Goal: Task Accomplishment & Management: Complete application form

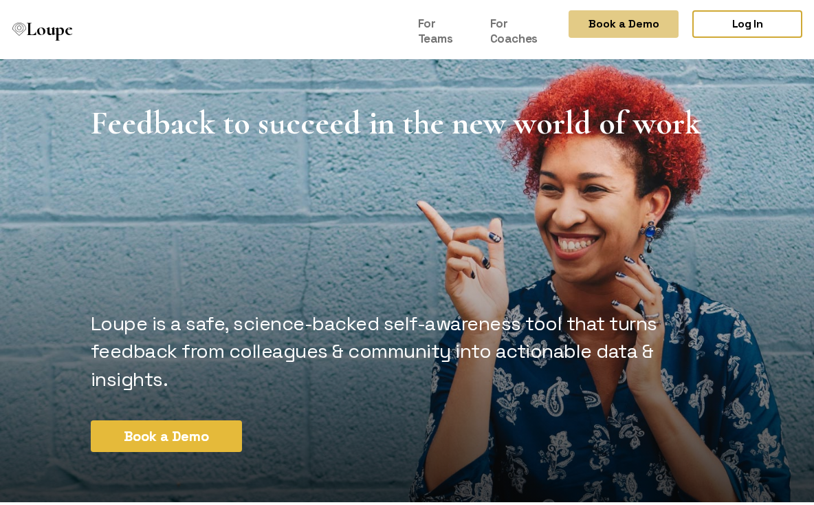
click at [140, 417] on button "Book a Demo" at bounding box center [166, 433] width 151 height 32
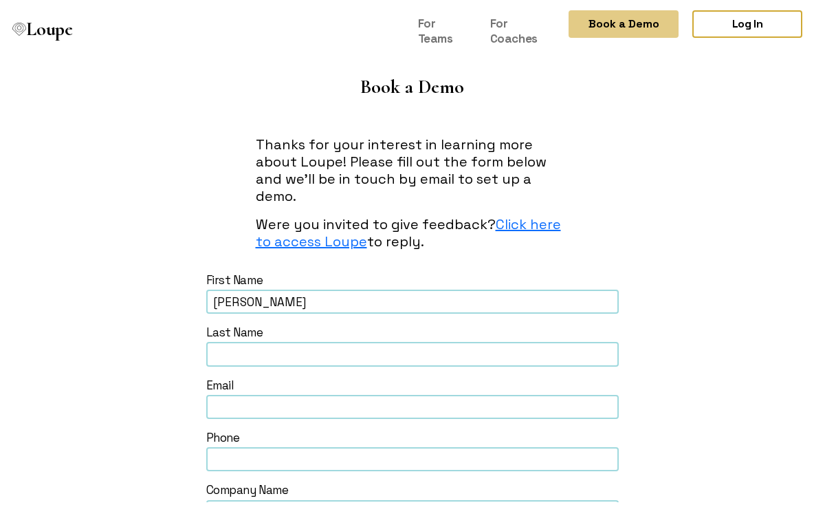
type input "[PERSON_NAME]"
type input "j"
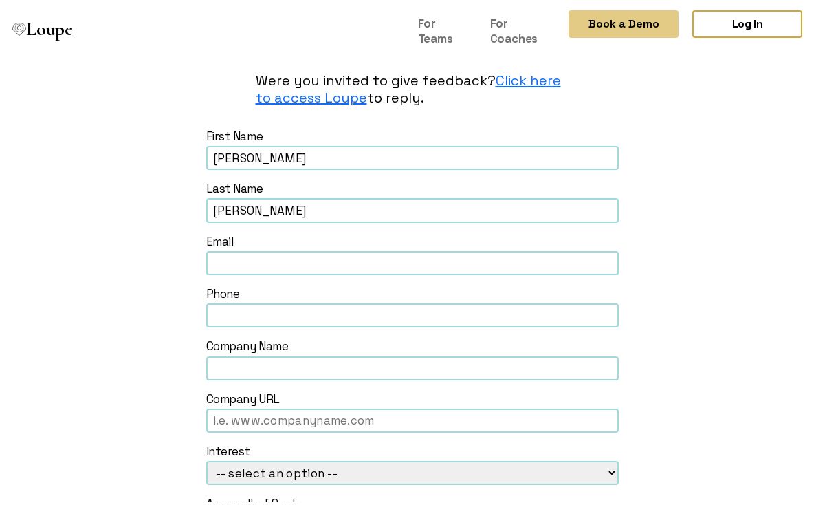
scroll to position [144, 0]
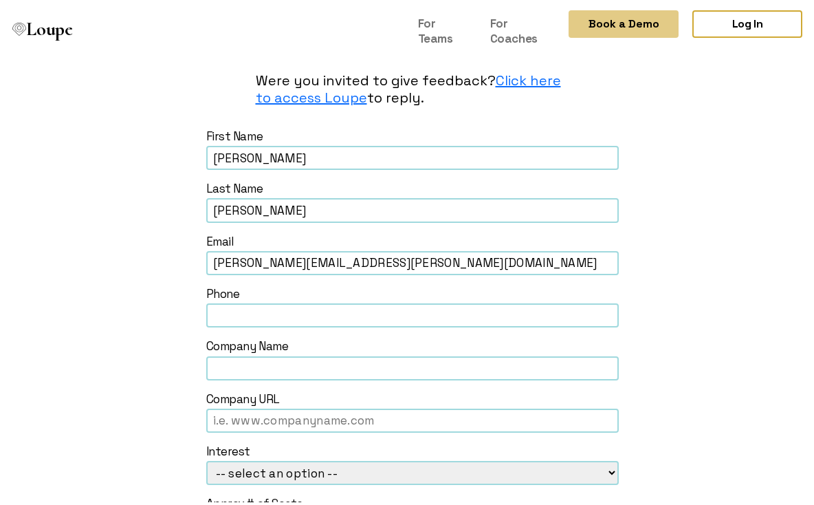
type input "[PERSON_NAME][EMAIL_ADDRESS][PERSON_NAME][DOMAIN_NAME]"
type input "[PHONE_NUMBER]"
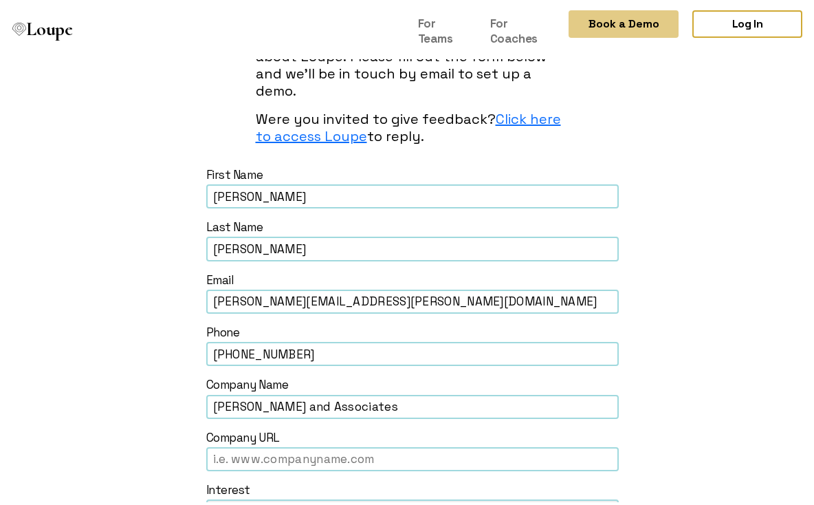
scroll to position [90, 0]
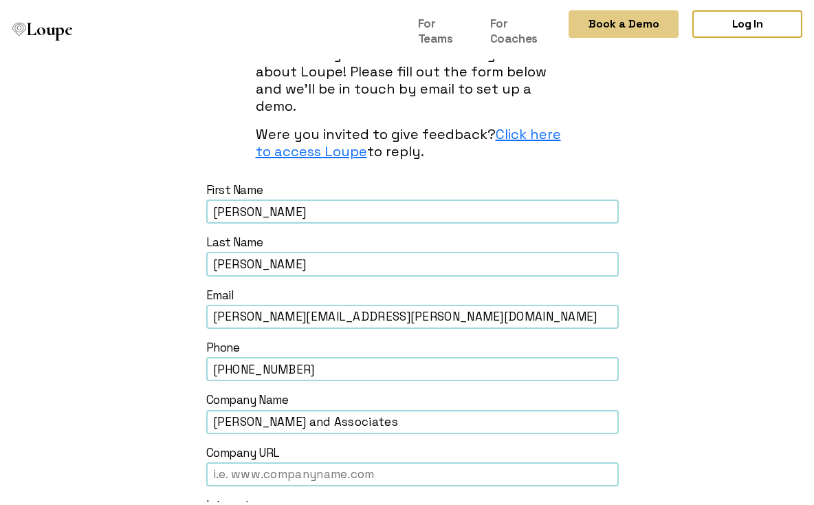
type input "[PERSON_NAME] and Associates"
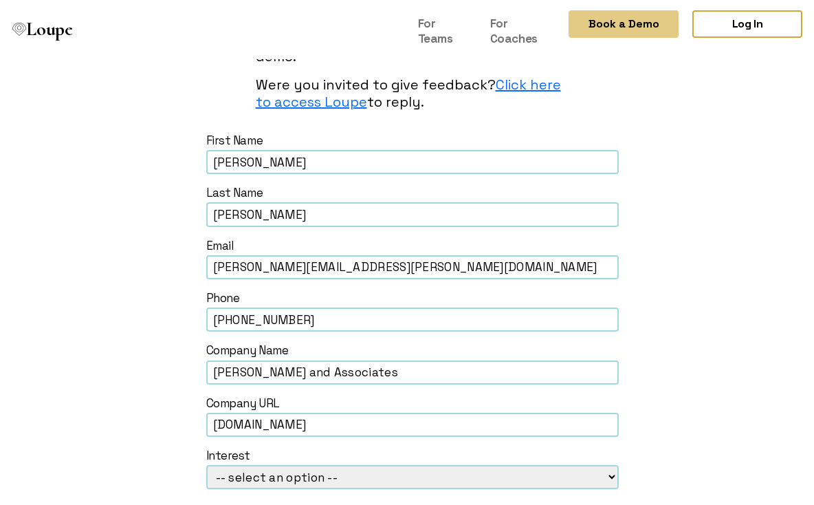
scroll to position [173, 0]
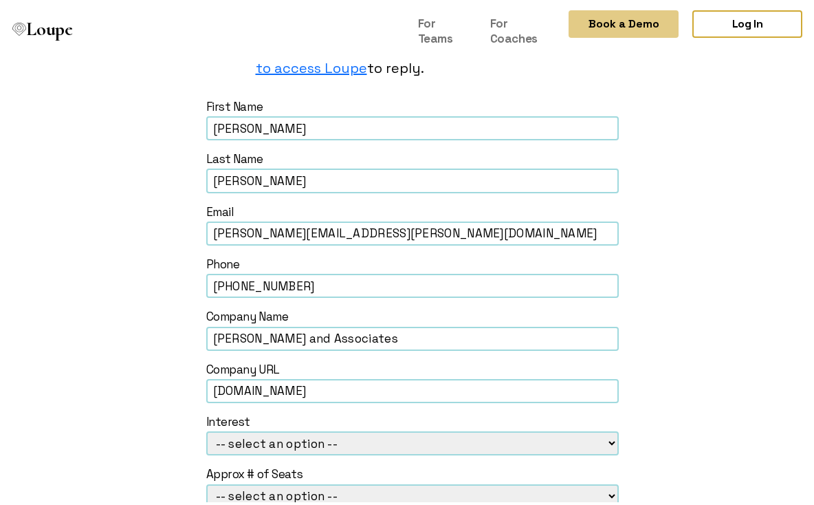
type input "[DOMAIN_NAME]"
select select "Loupe for Teams"
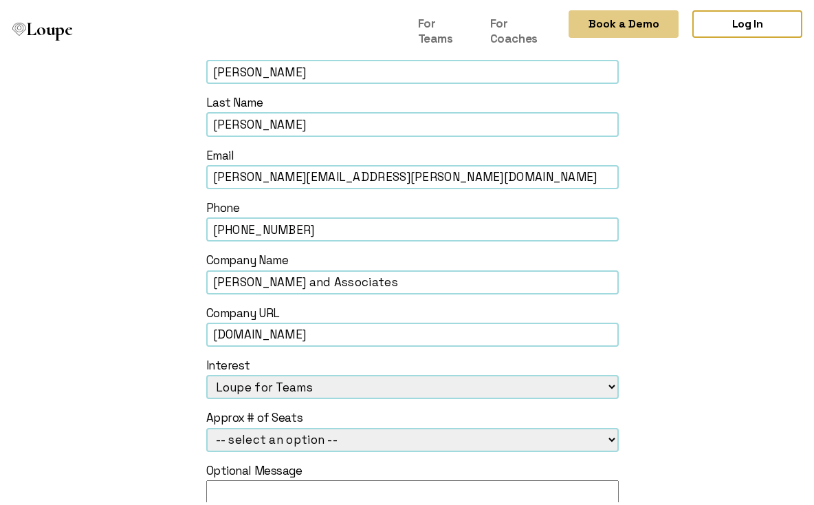
scroll to position [231, 0]
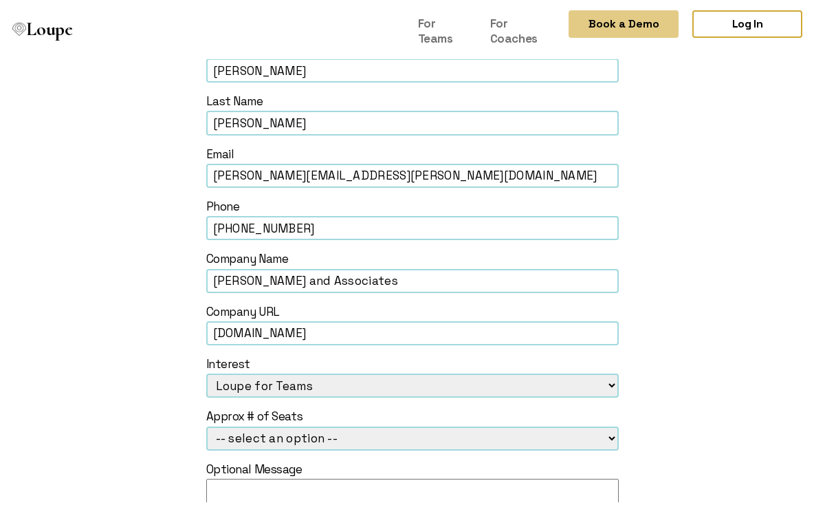
select select "1-5"
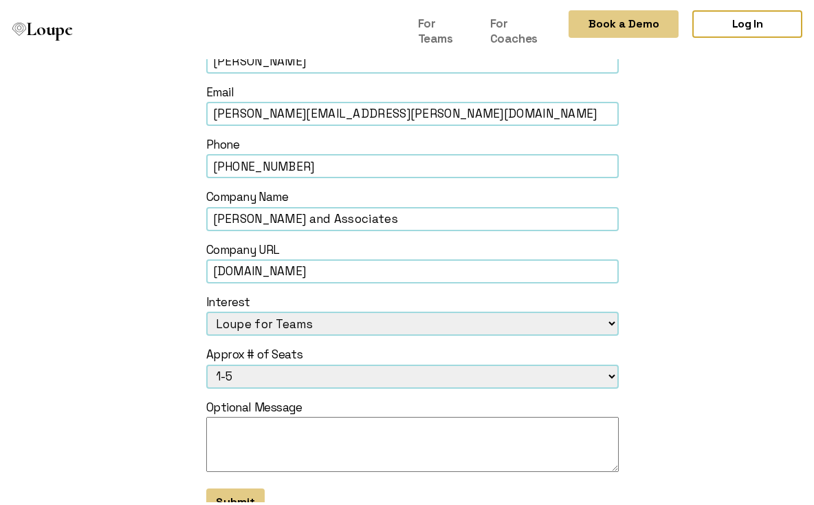
scroll to position [295, 0]
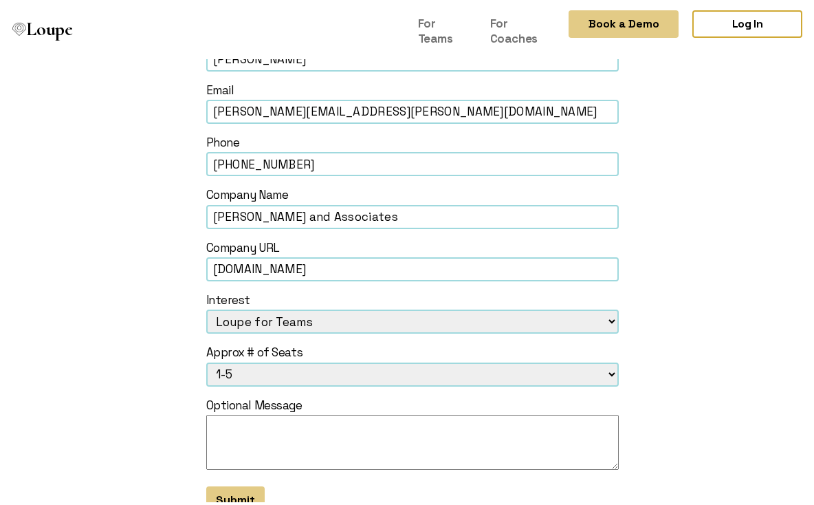
click at [226, 411] on textarea at bounding box center [412, 438] width 413 height 55
type textarea "M"
type textarea "o"
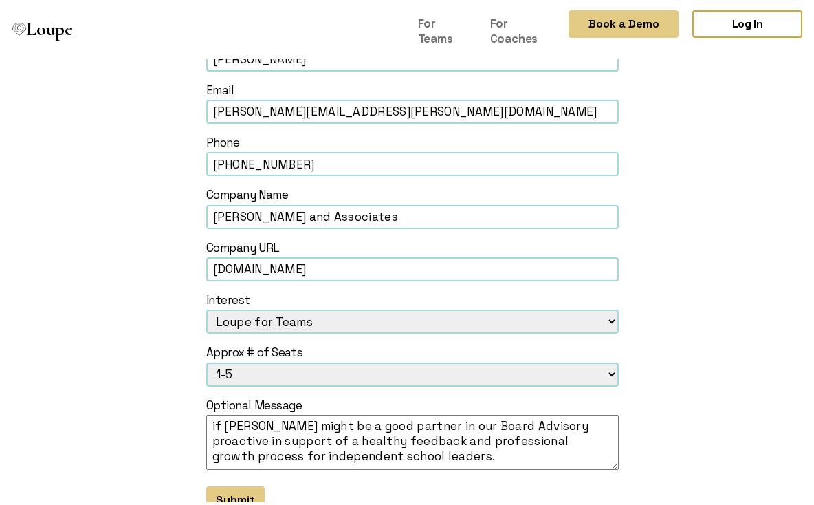
scroll to position [18, 0]
click at [559, 411] on textarea "A few consultants are CS&A are interested in a demo to determine if [PERSON_NAM…" at bounding box center [412, 438] width 413 height 55
type textarea "A few consultants are CS&A are interested in a demo to determine if [PERSON_NAM…"
click at [225, 483] on button "Submit" at bounding box center [235, 497] width 58 height 28
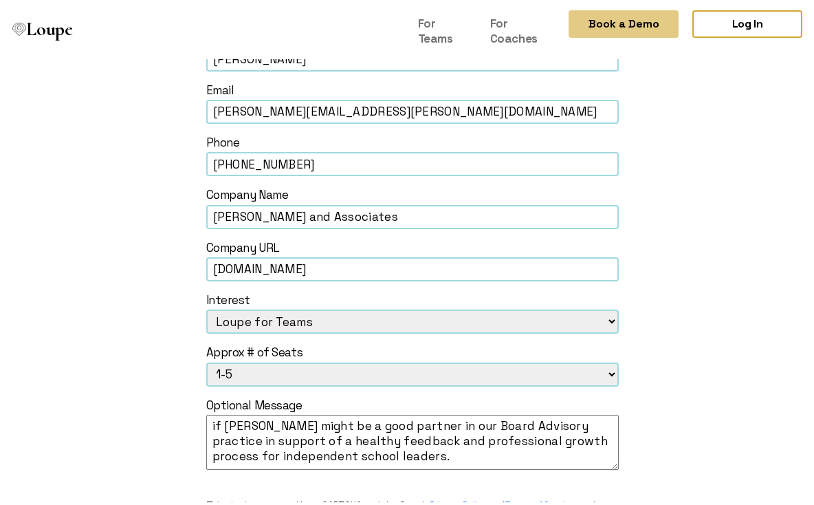
select select
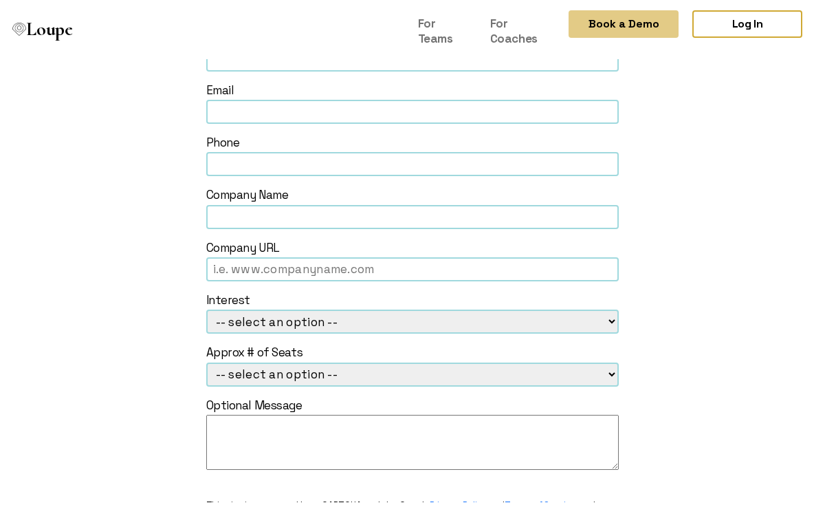
scroll to position [0, 0]
